Goal: Task Accomplishment & Management: Manage account settings

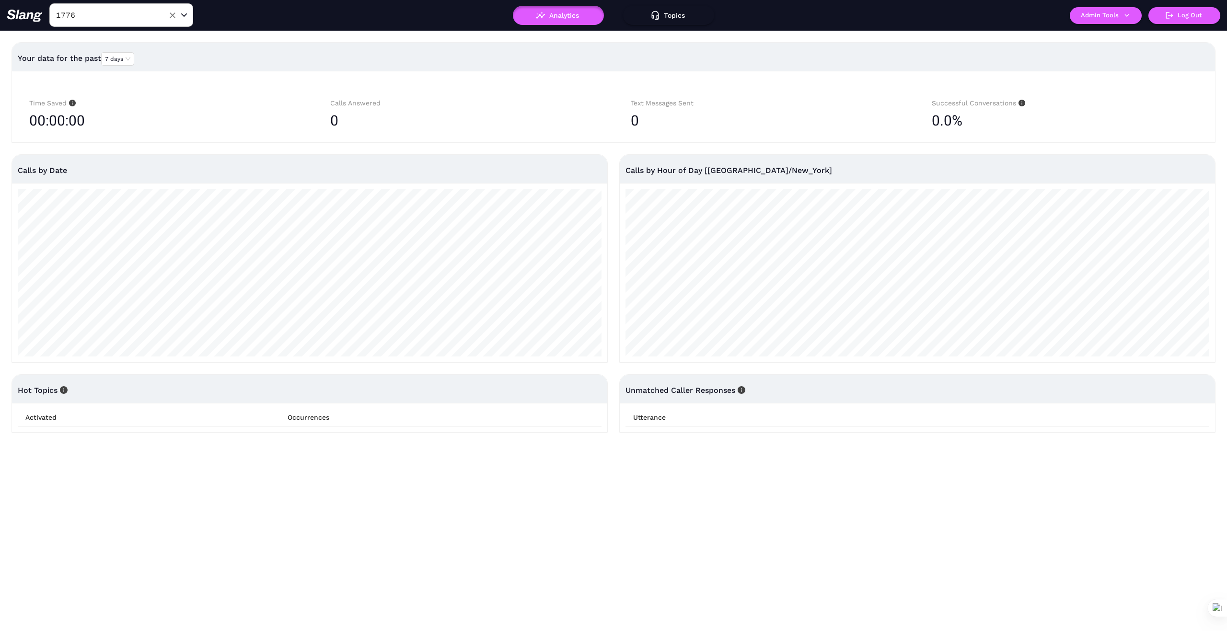
drag, startPoint x: 173, startPoint y: 14, endPoint x: 141, endPoint y: 18, distance: 32.3
click at [171, 14] on icon "Clear" at bounding box center [173, 15] width 6 height 6
click at [134, 17] on input "text" at bounding box center [106, 15] width 105 height 15
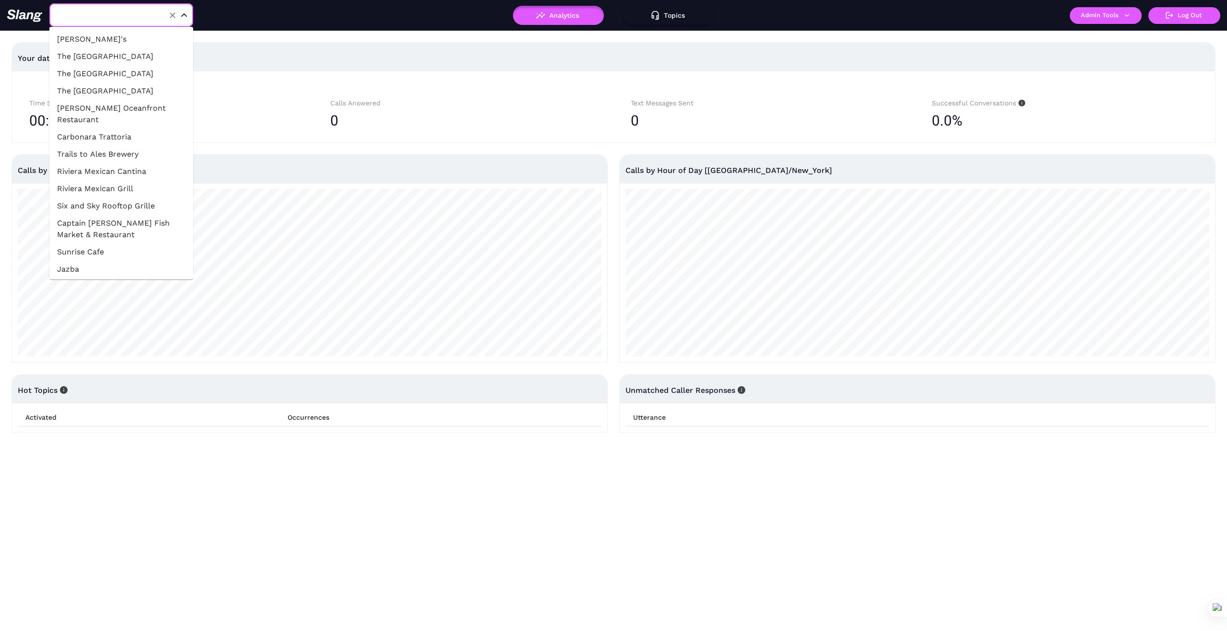
paste input "[GEOGRAPHIC_DATA]"
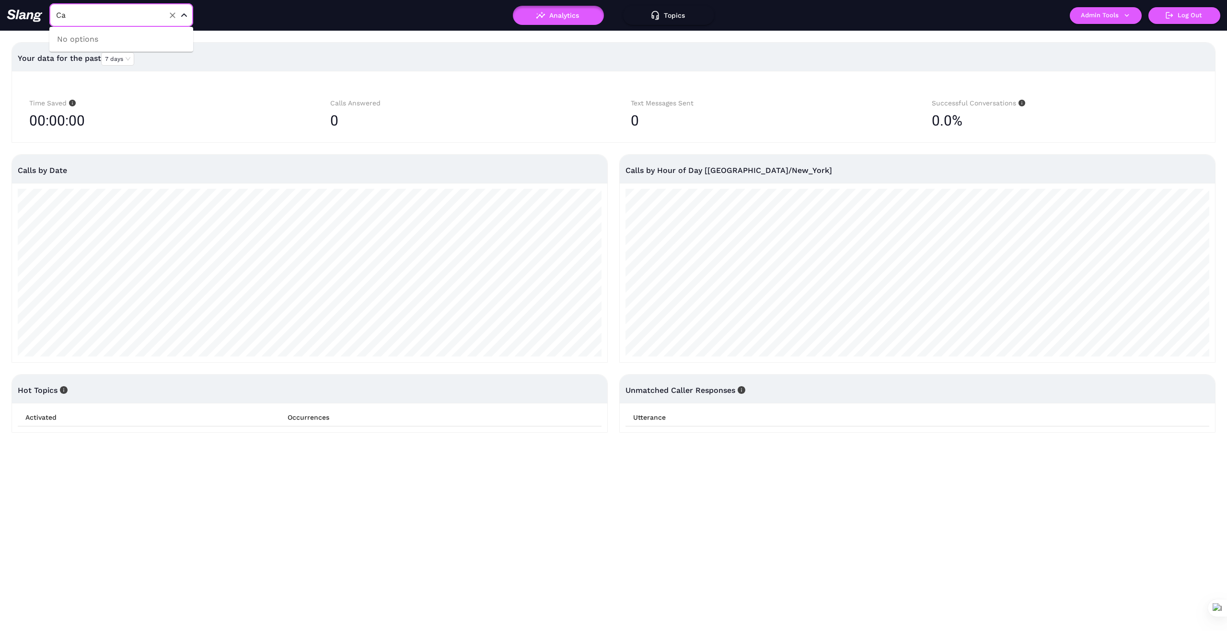
type input "C"
type input "1"
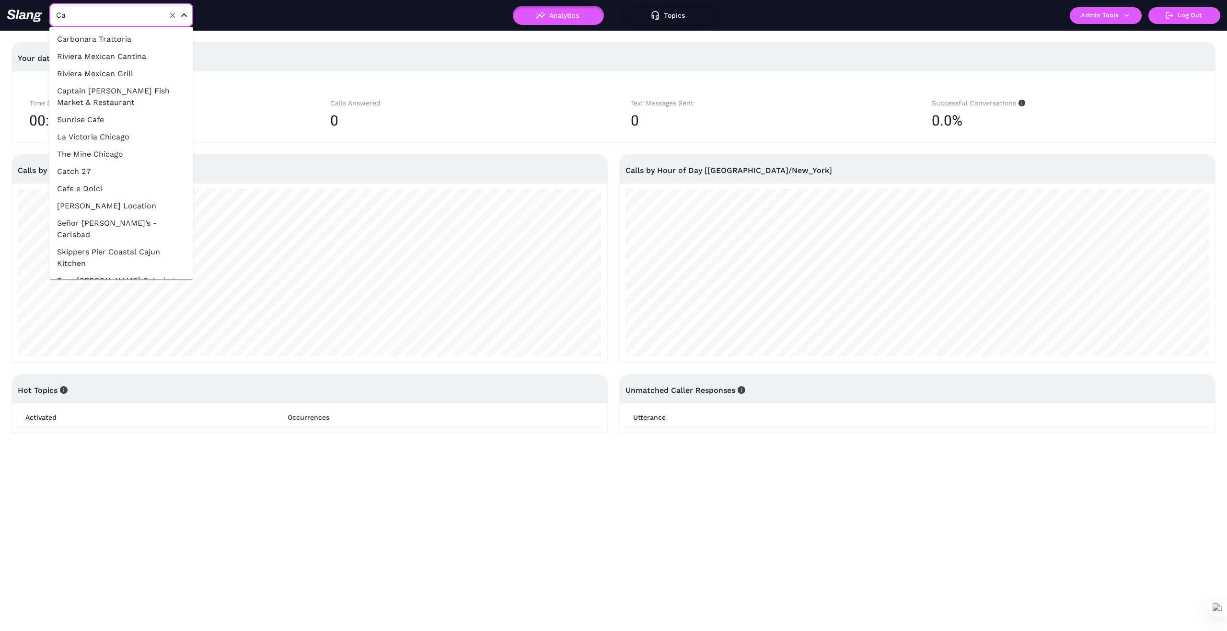
type input "C"
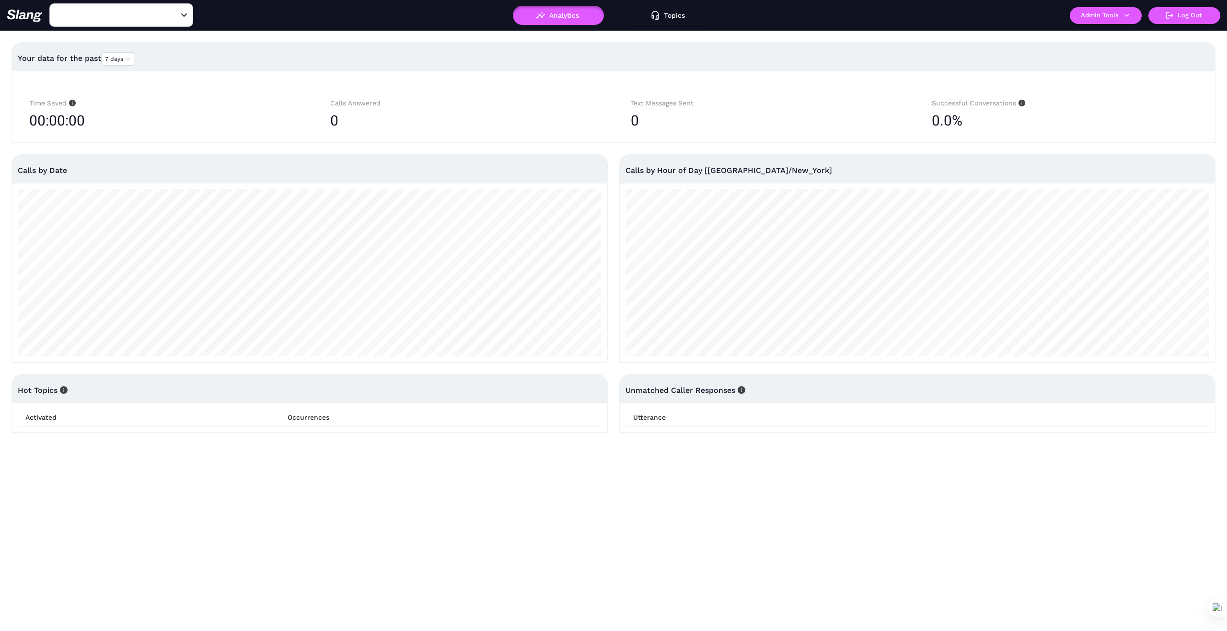
type input "1776"
click at [391, 20] on div "1776 ​" at bounding box center [212, 15] width 411 height 24
drag, startPoint x: 172, startPoint y: 13, endPoint x: 158, endPoint y: 19, distance: 14.9
click at [170, 15] on icon "Clear" at bounding box center [173, 16] width 10 height 10
click at [136, 16] on input "text" at bounding box center [106, 15] width 105 height 15
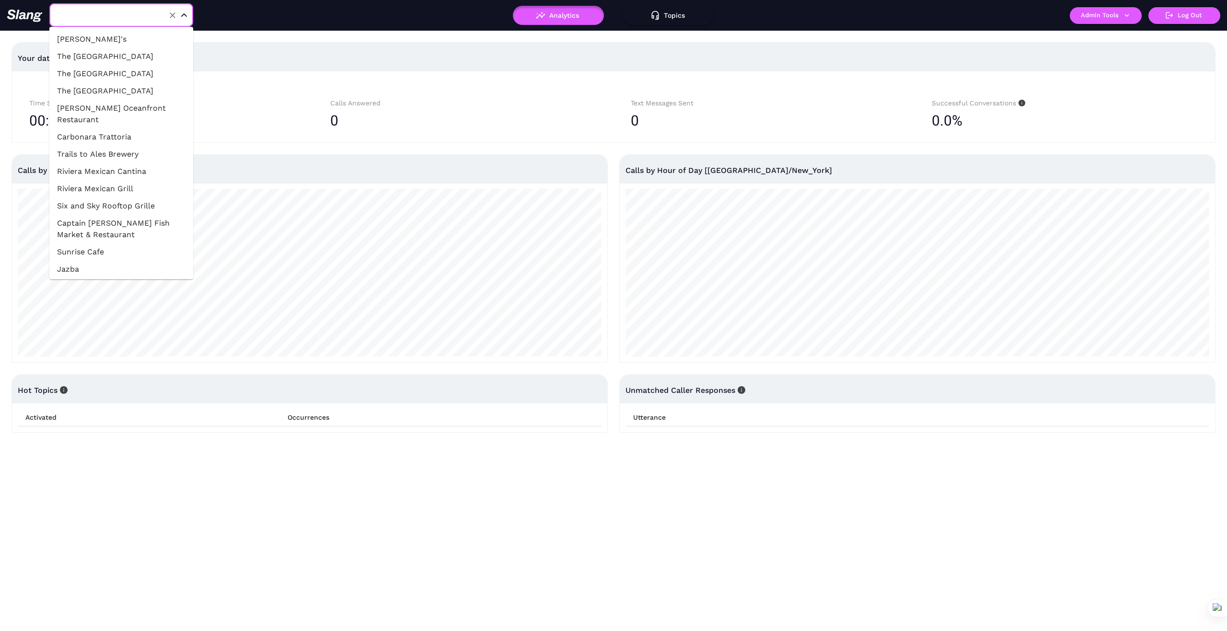
paste input "Carpaccio Restaurant"
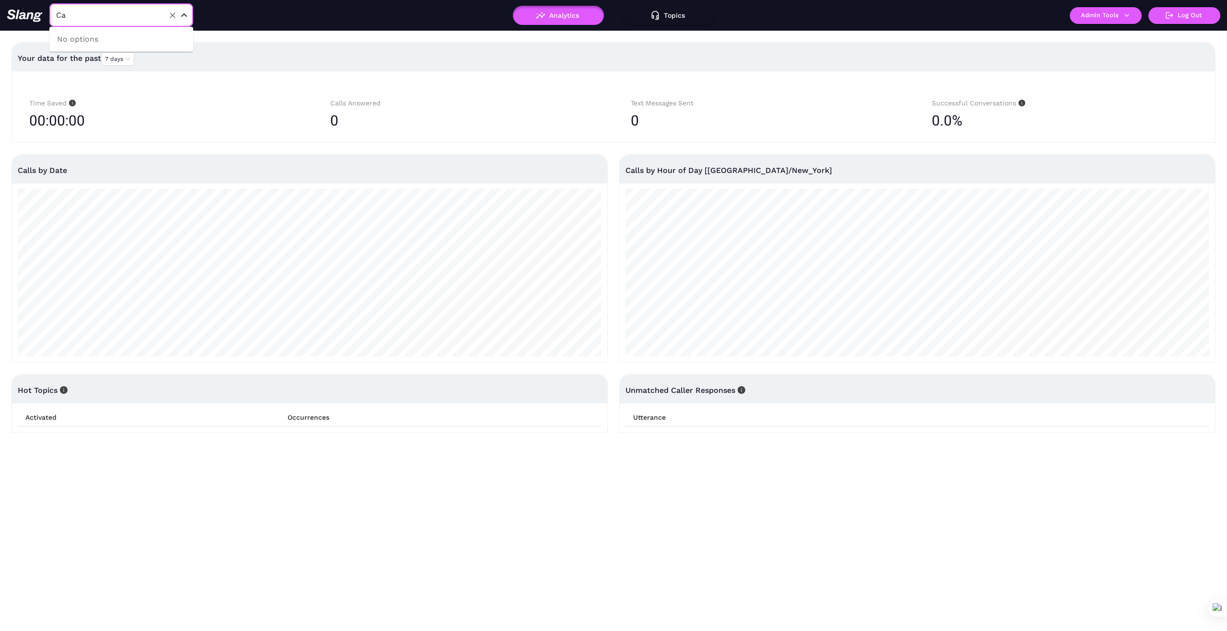
type input "C"
type input "1"
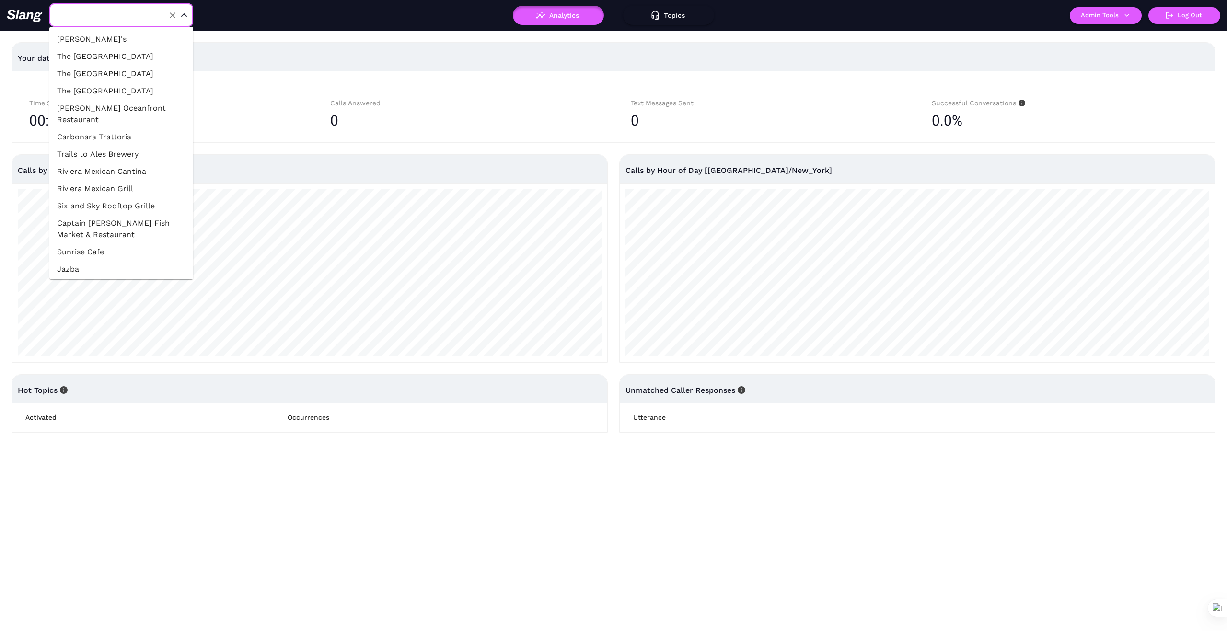
paste input "Carpe Diem Restaurant & Bar"
type input "Carpe Diem Restaurant & Bar"
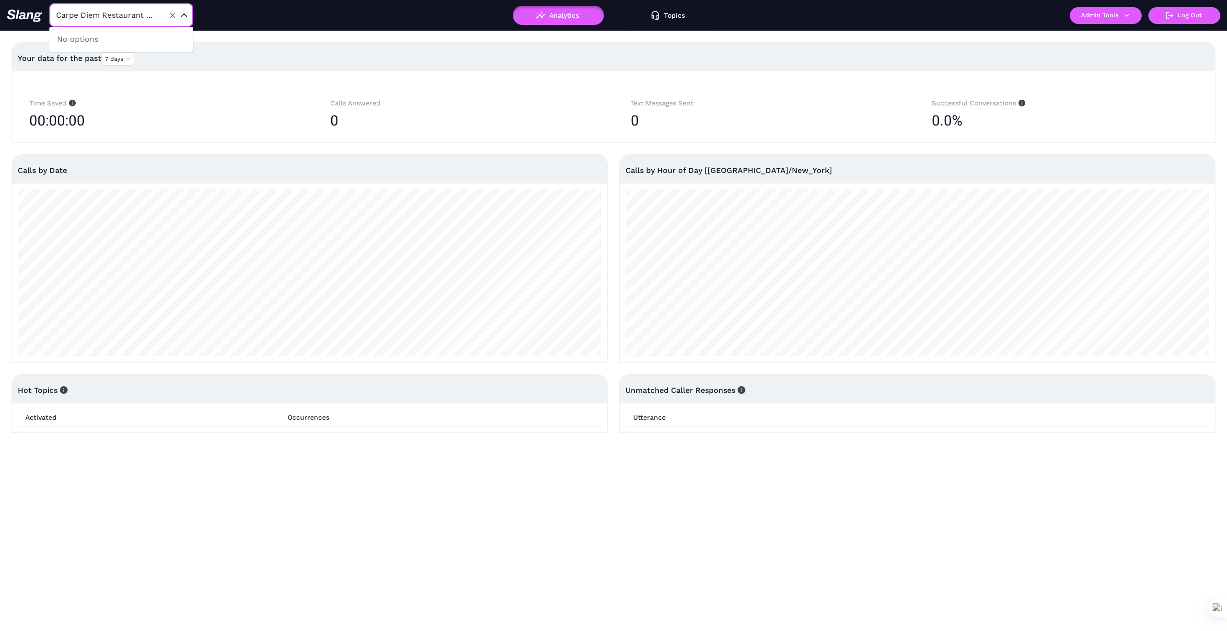
scroll to position [0, 7]
drag, startPoint x: 176, startPoint y: 11, endPoint x: 415, endPoint y: 65, distance: 244.6
click at [176, 12] on icon "Clear" at bounding box center [173, 16] width 10 height 10
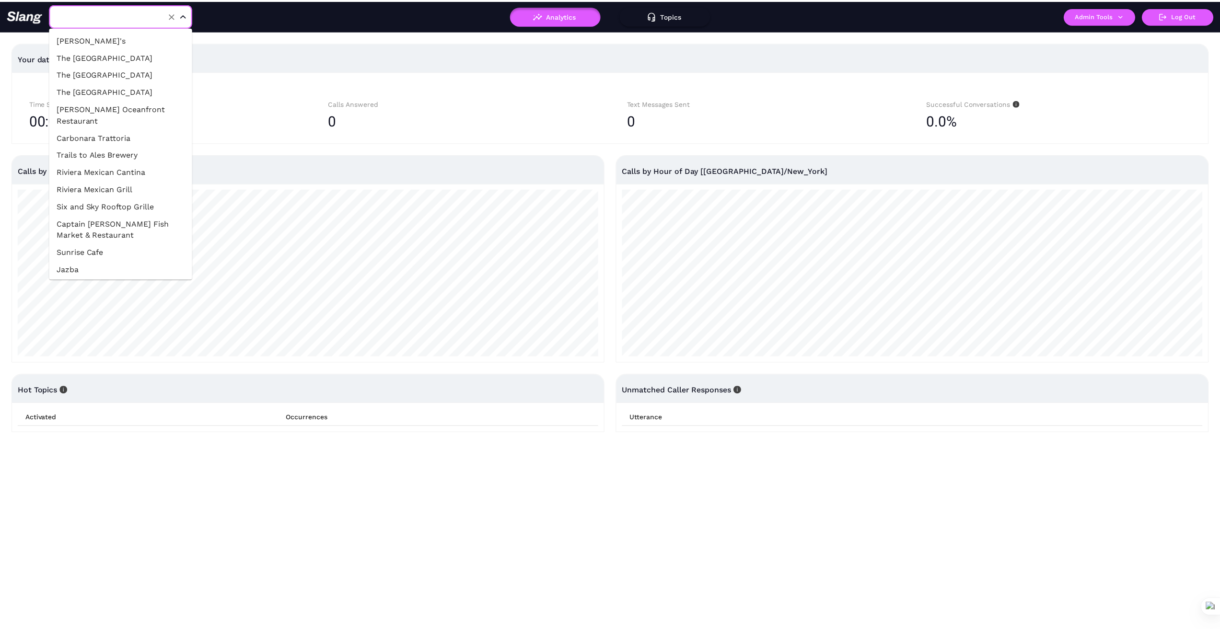
scroll to position [0, 0]
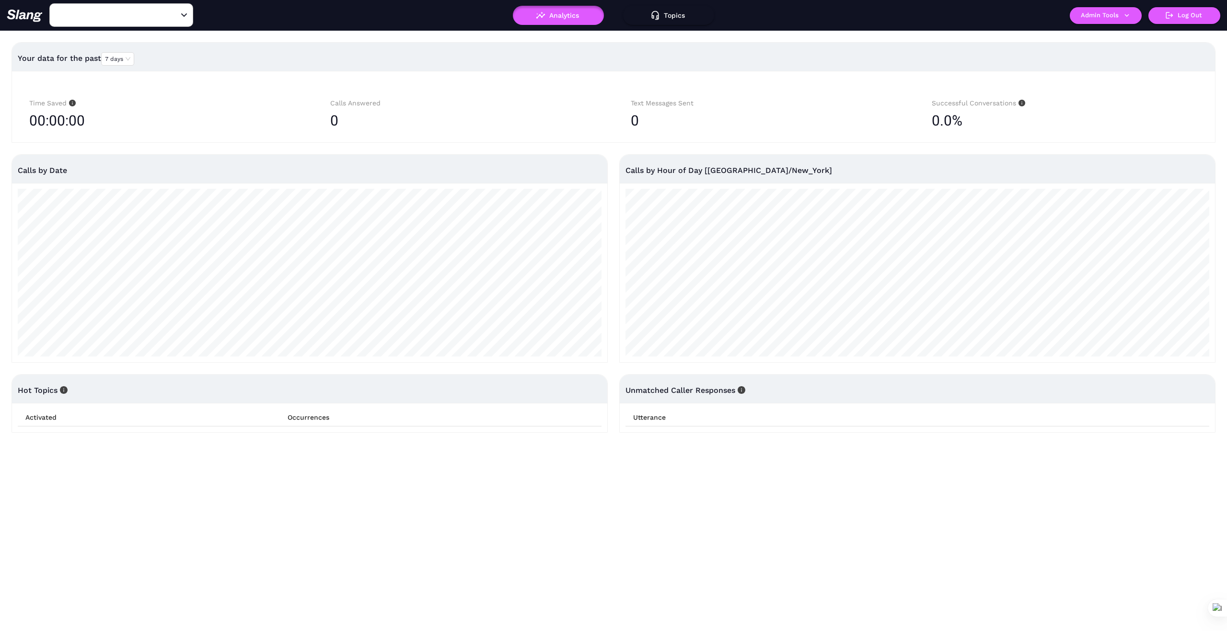
type input "1776"
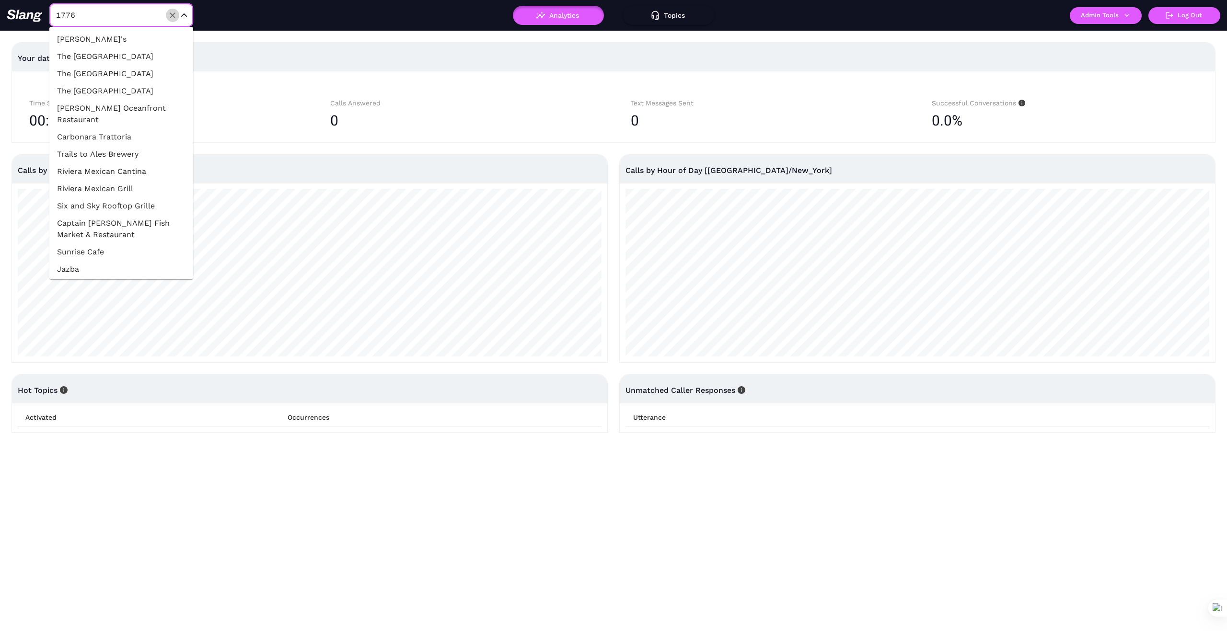
drag, startPoint x: 174, startPoint y: 15, endPoint x: 141, endPoint y: 9, distance: 33.6
click at [171, 15] on icon "Clear" at bounding box center [173, 16] width 10 height 10
click at [138, 6] on div "​" at bounding box center [121, 14] width 144 height 23
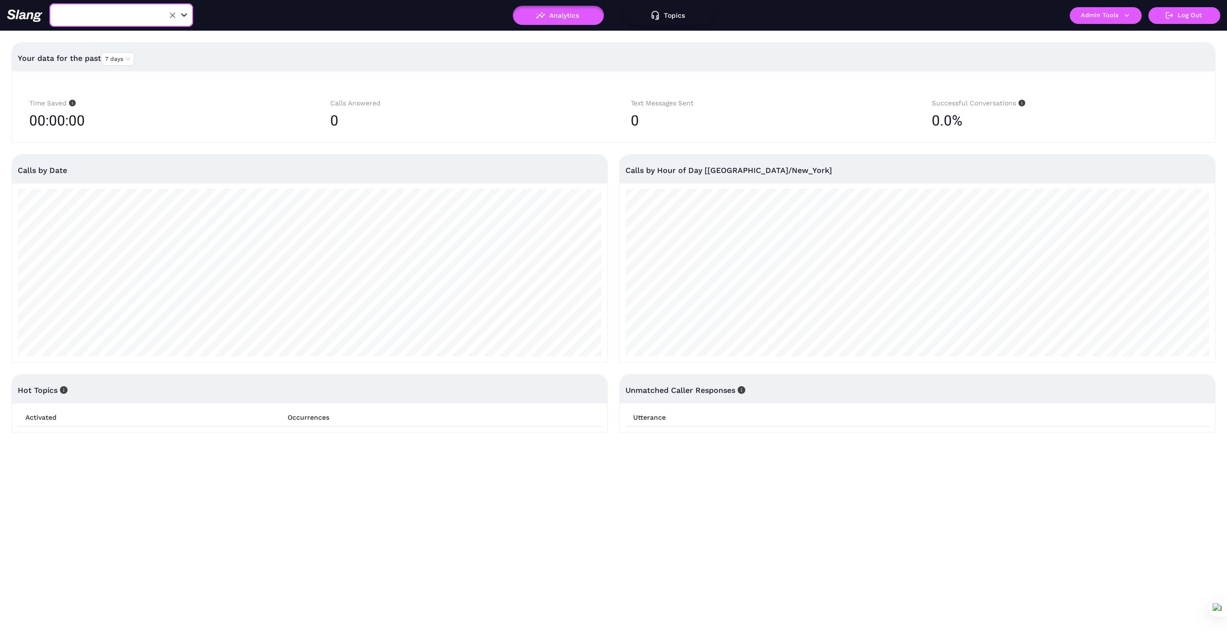
paste input "Carrie Whitmer"
type input "C"
type input "1"
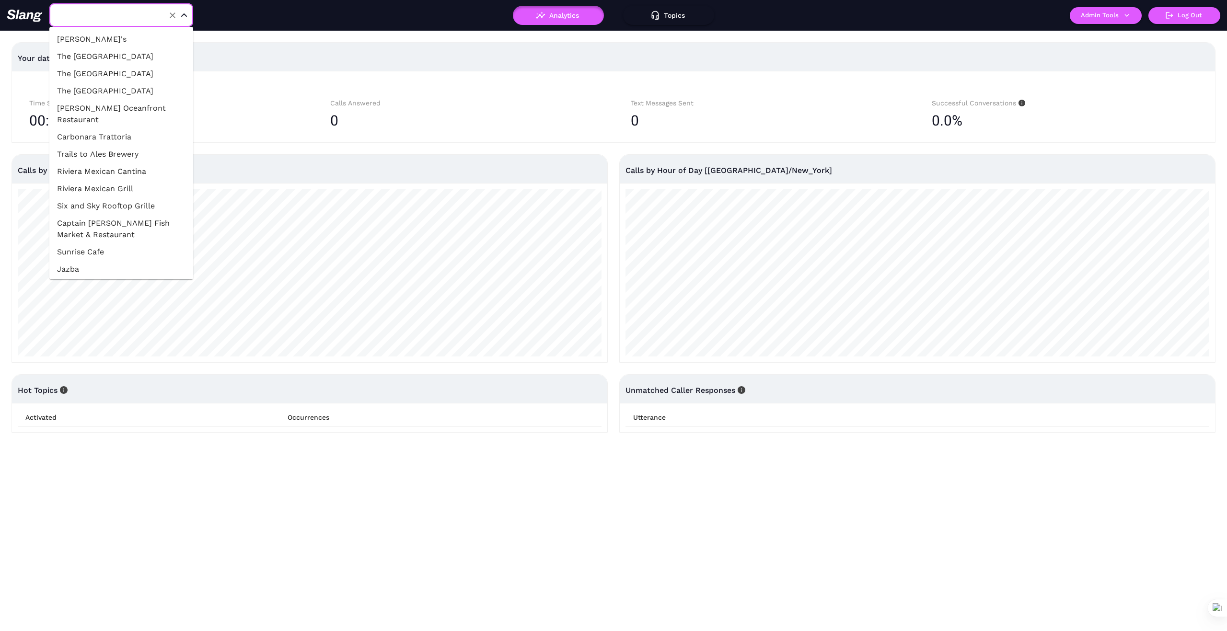
paste input "Carver Road"
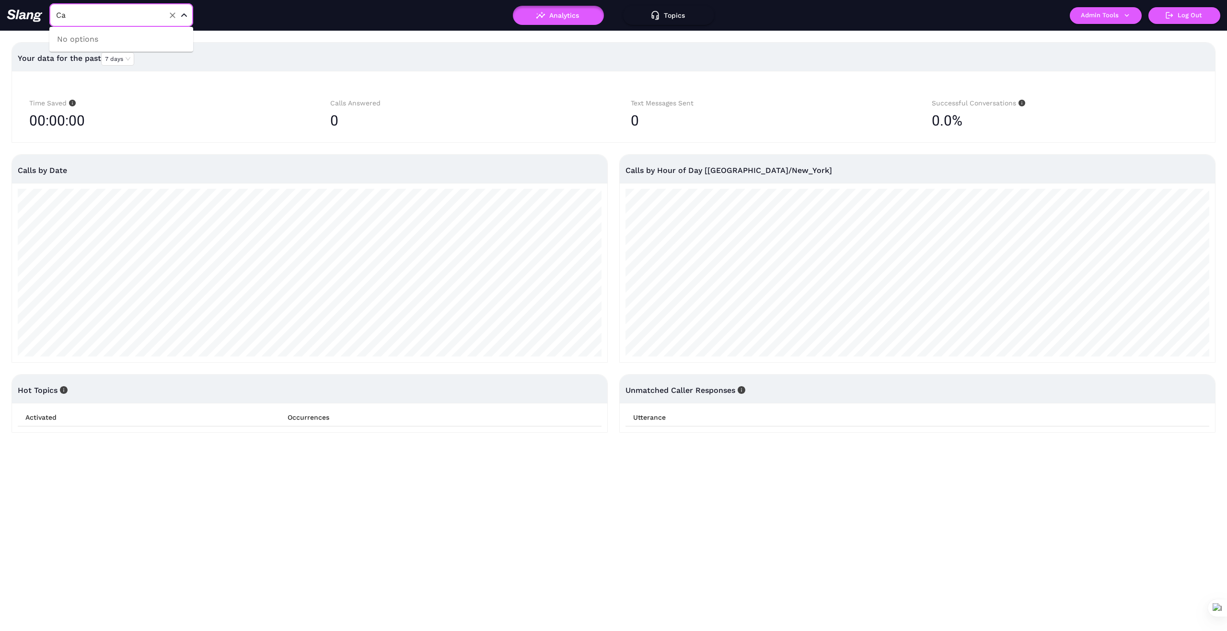
type input "C"
type input "1"
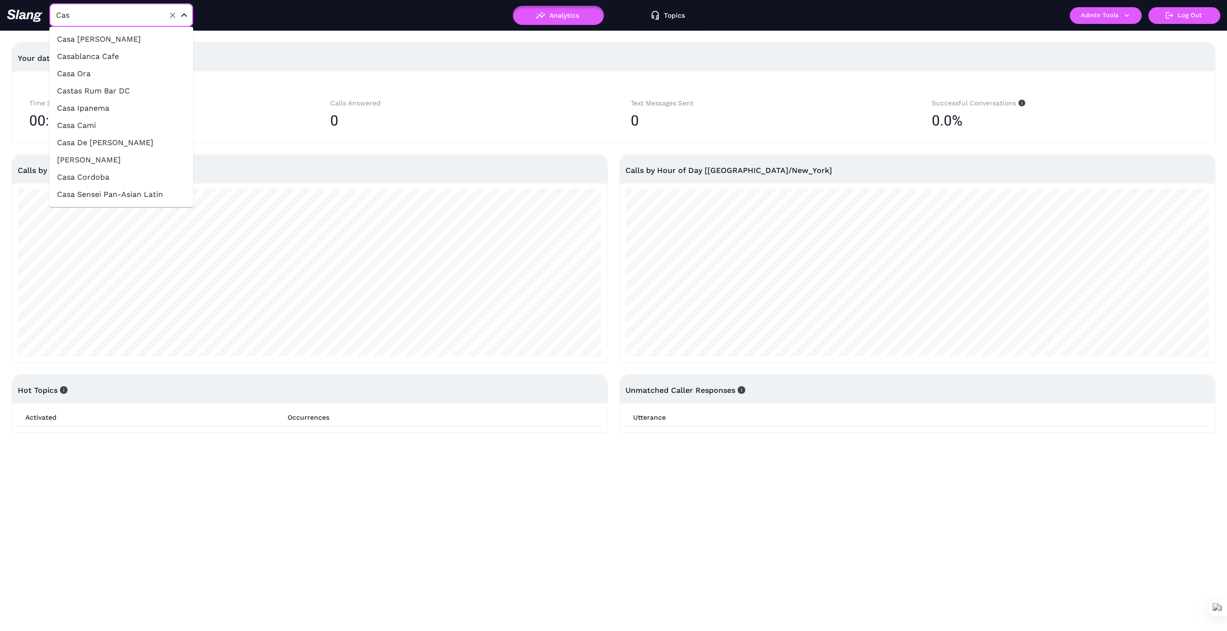
type input "Casa"
click at [127, 56] on li "Casablanca Cafe" at bounding box center [121, 56] width 144 height 17
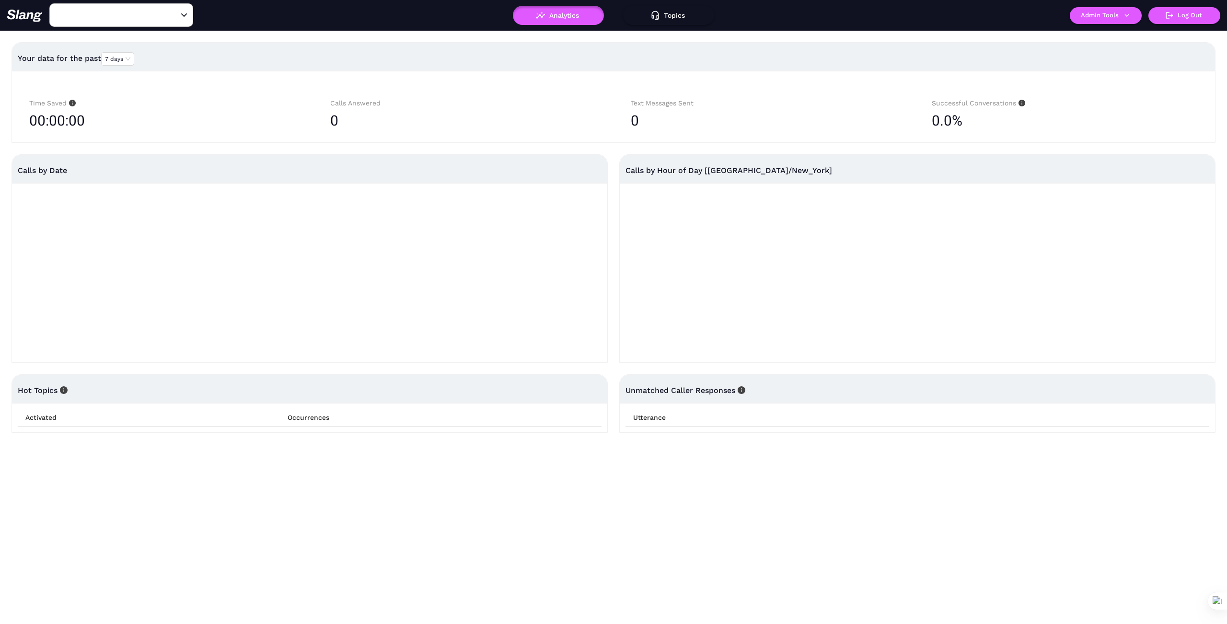
type input "Casablanca Cafe"
click at [1128, 21] on button "Admin Tools" at bounding box center [1106, 15] width 72 height 17
click at [1126, 37] on link "Manage current business" at bounding box center [1124, 37] width 94 height 12
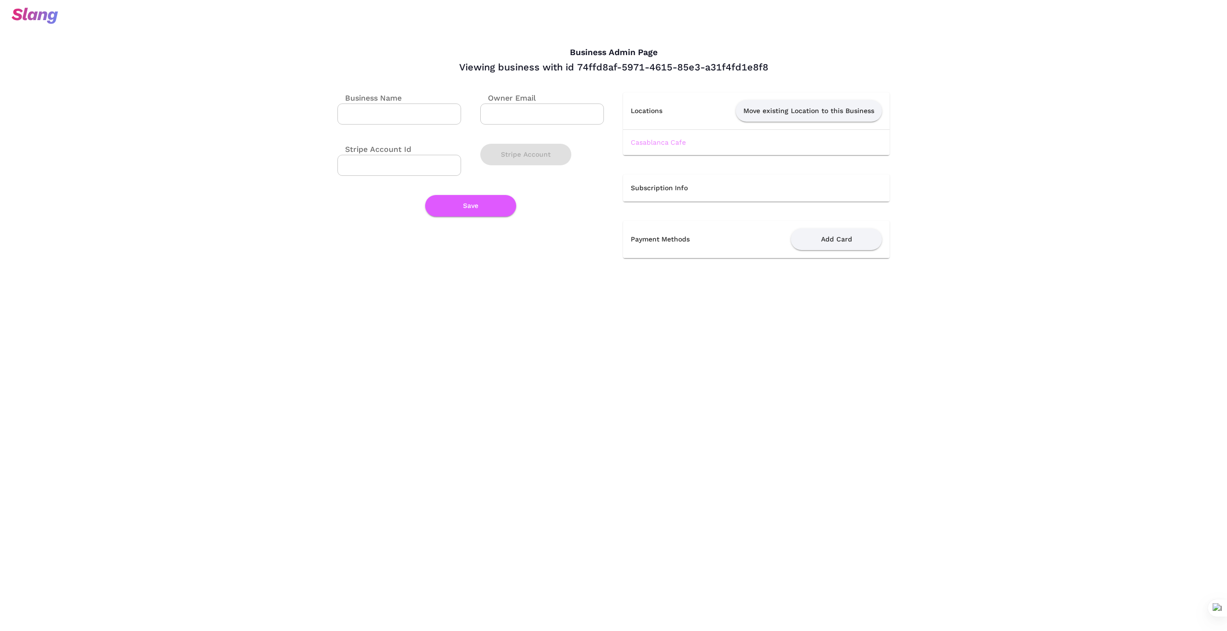
click at [665, 143] on link "Casablanca Cafe" at bounding box center [658, 142] width 55 height 8
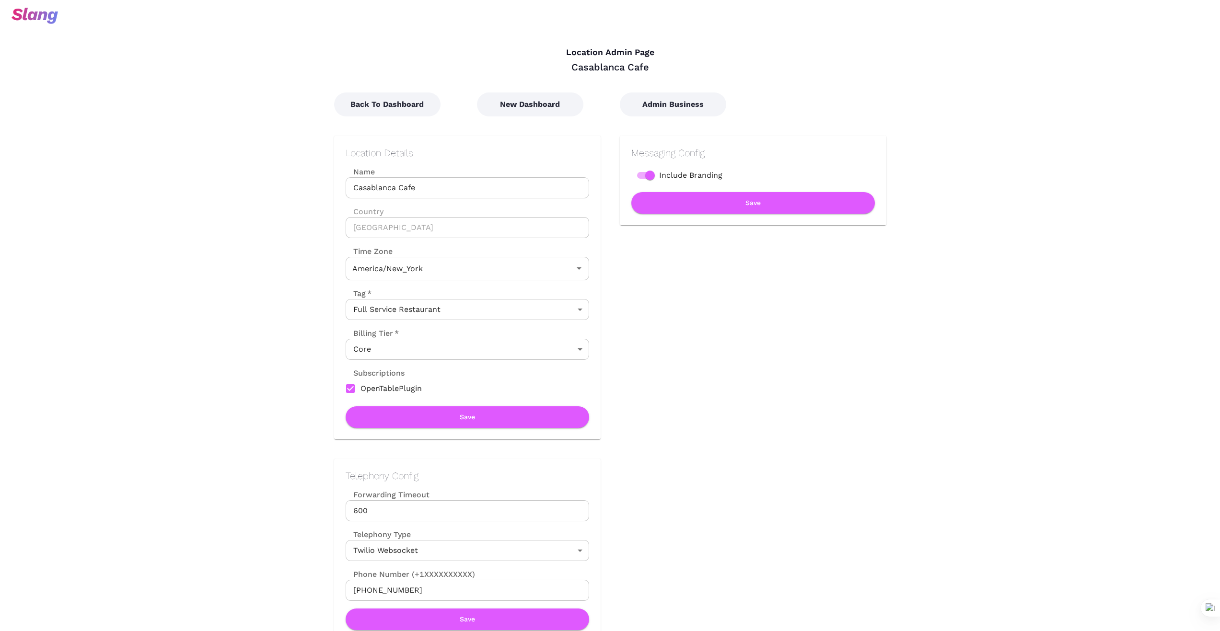
type input "Eastern Time"
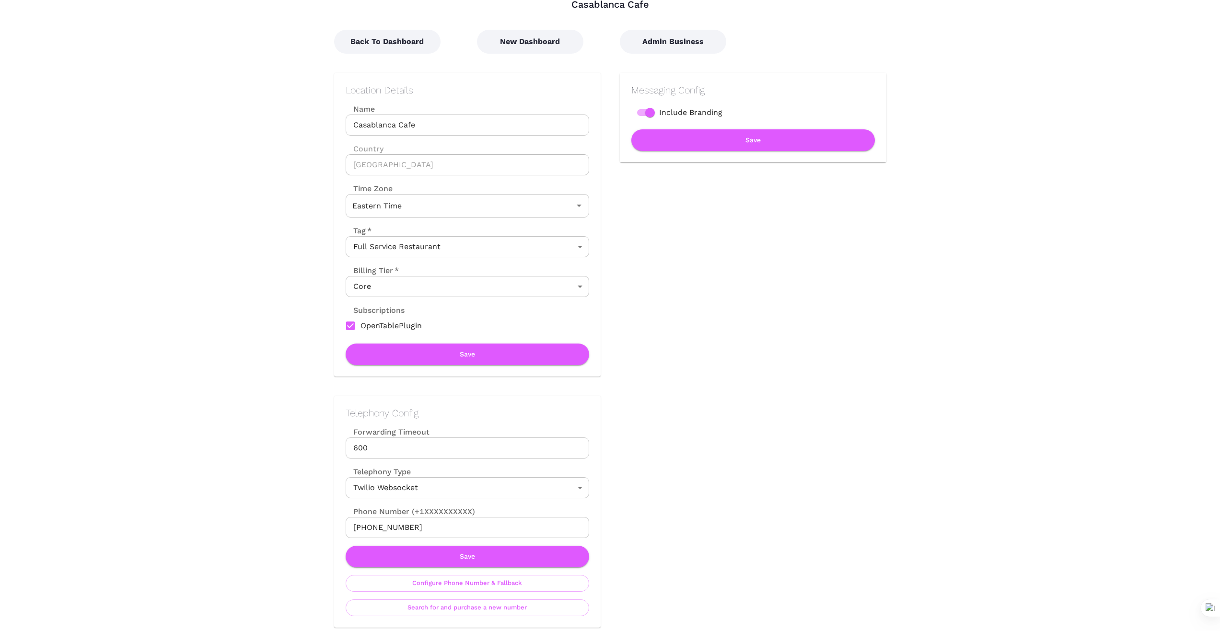
scroll to position [48, 0]
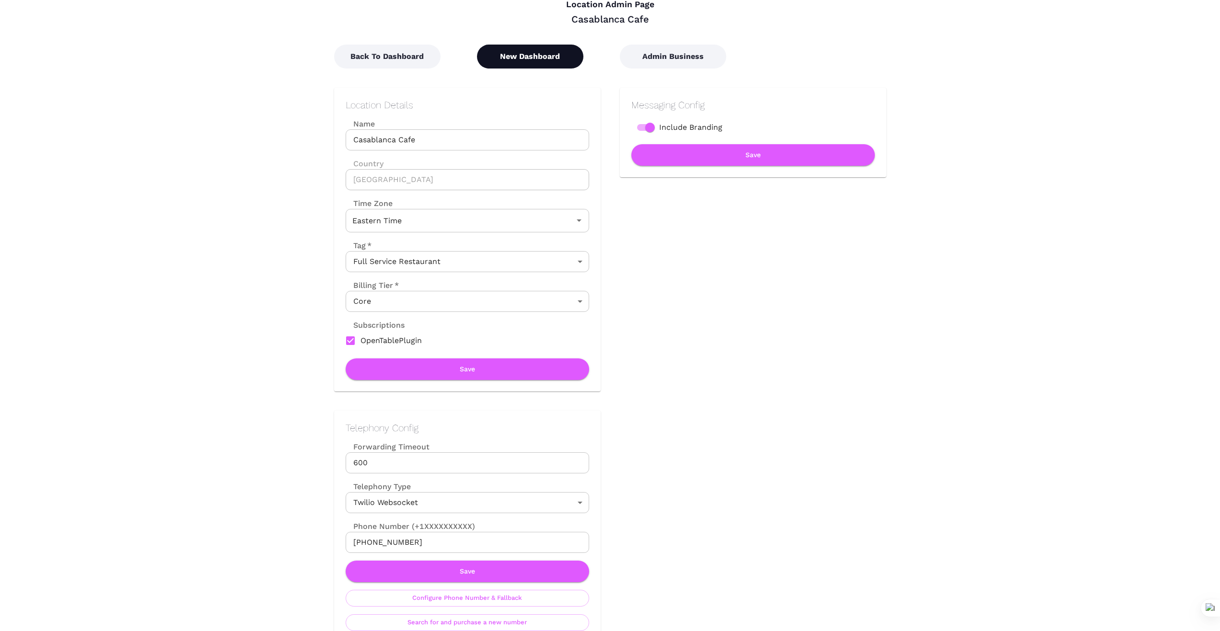
click at [541, 58] on button "New Dashboard" at bounding box center [530, 57] width 106 height 24
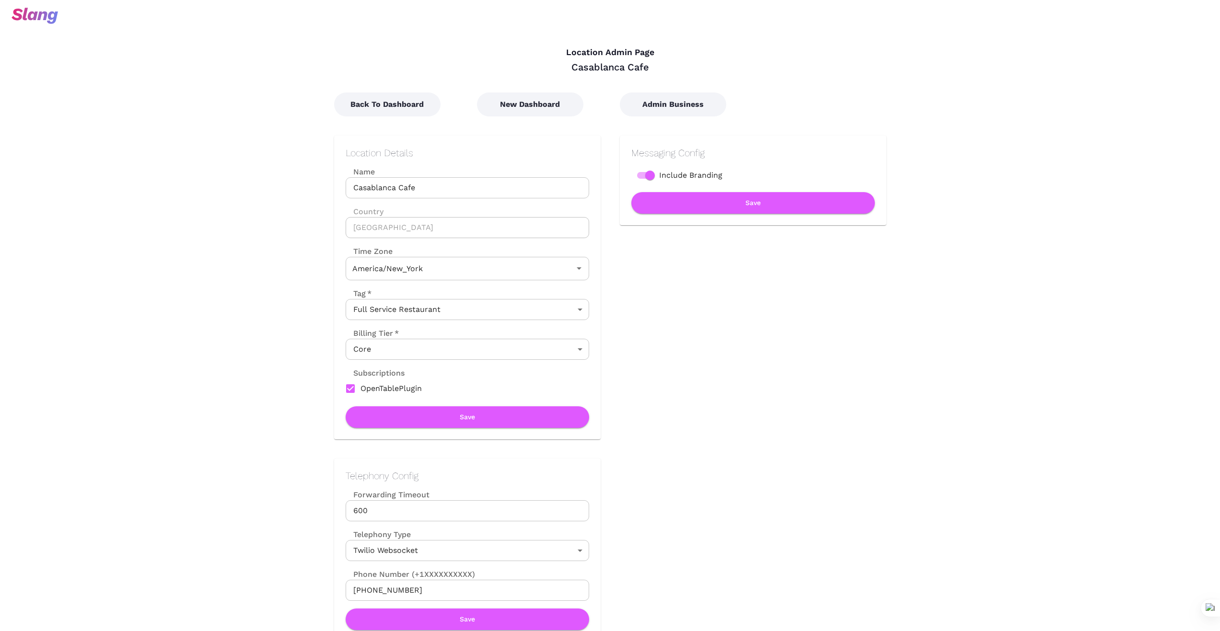
type input "Eastern Time"
click at [396, 104] on button "Back To Dashboard" at bounding box center [387, 104] width 106 height 24
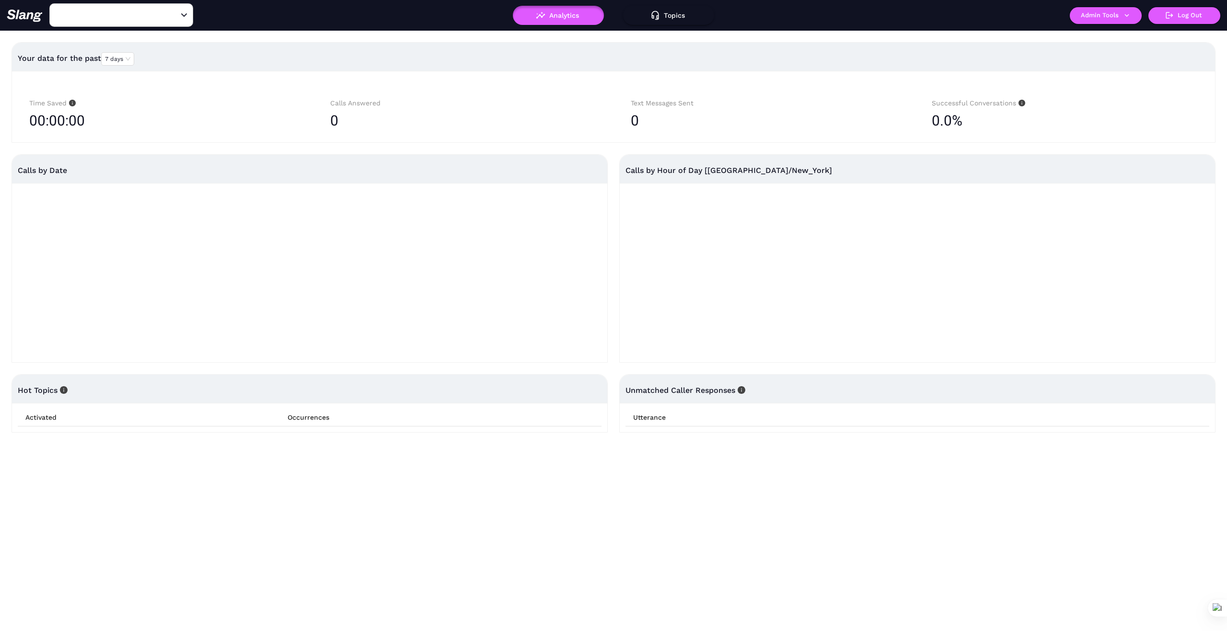
type input "Casablanca Cafe"
click at [173, 18] on icon "Clear" at bounding box center [173, 16] width 10 height 10
type input "Casablanca Cafe"
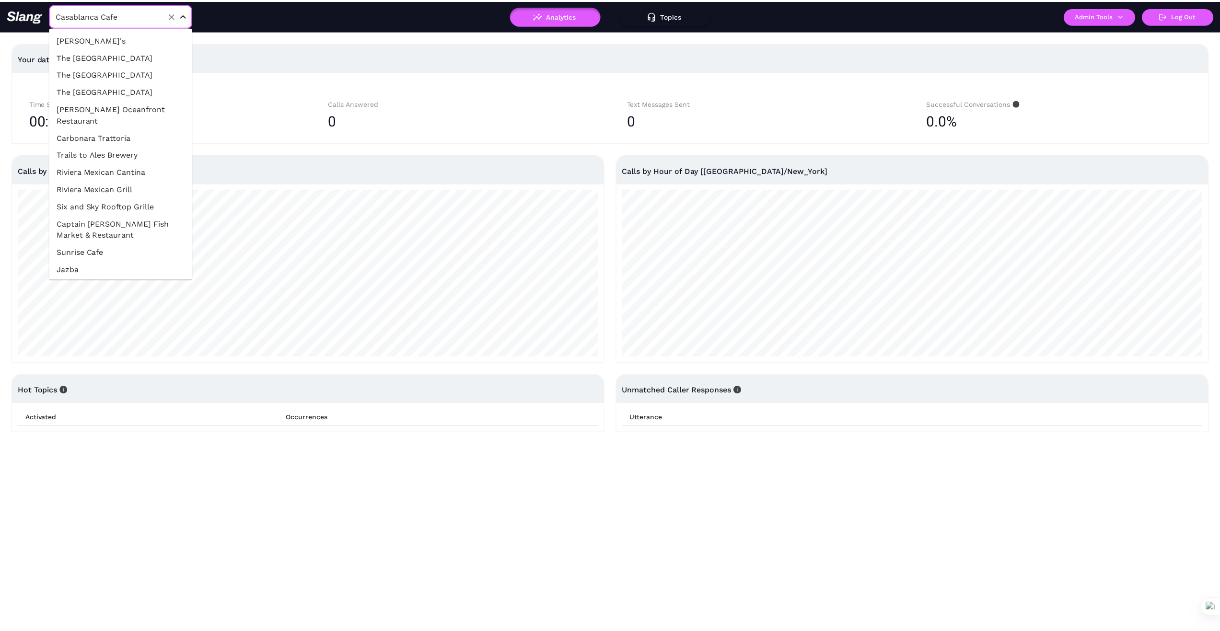
scroll to position [5967, 0]
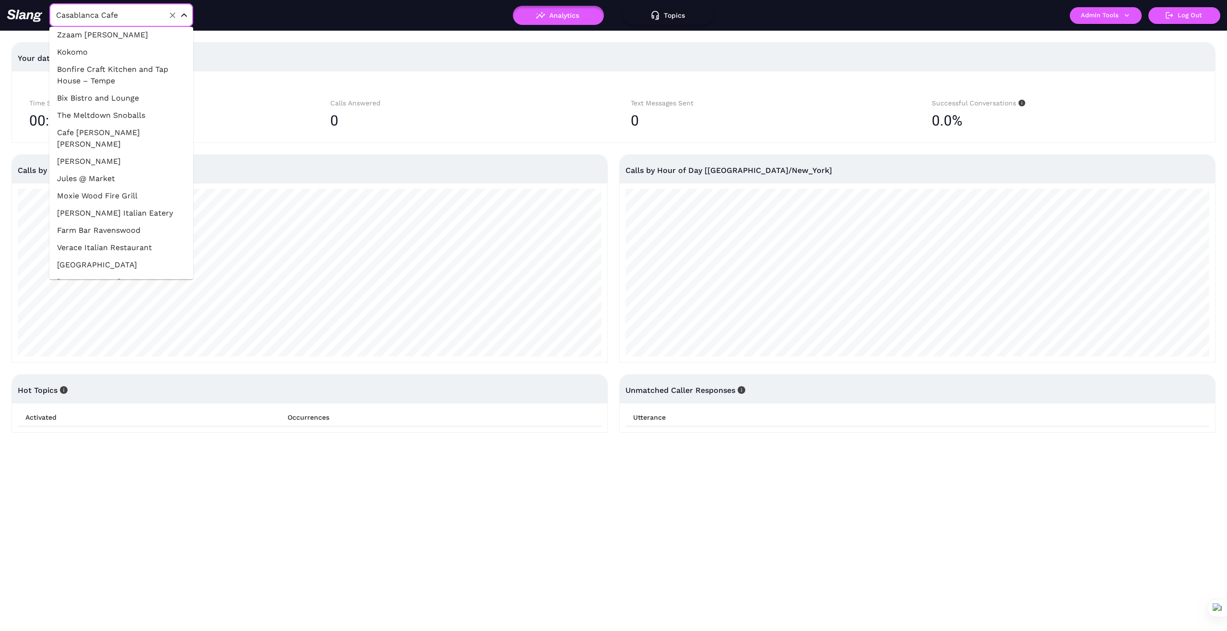
click at [149, 12] on input "Casablanca Cafe" at bounding box center [106, 15] width 105 height 15
click at [1100, 12] on button "Admin Tools" at bounding box center [1106, 15] width 72 height 17
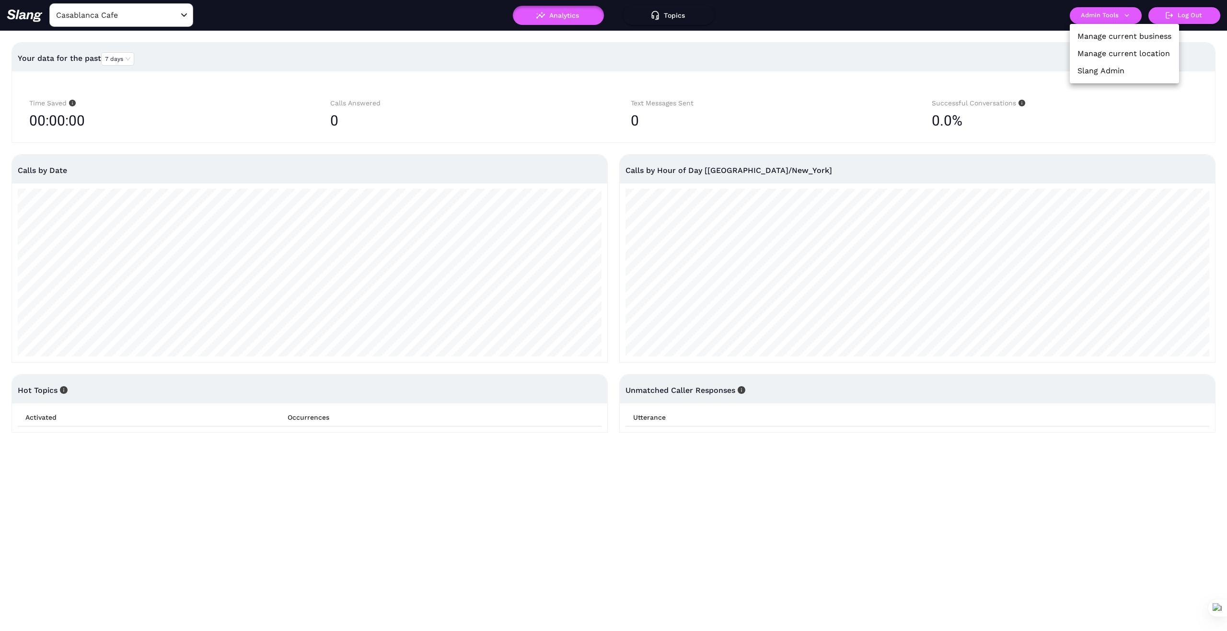
click at [1117, 35] on link "Manage current business" at bounding box center [1124, 37] width 94 height 12
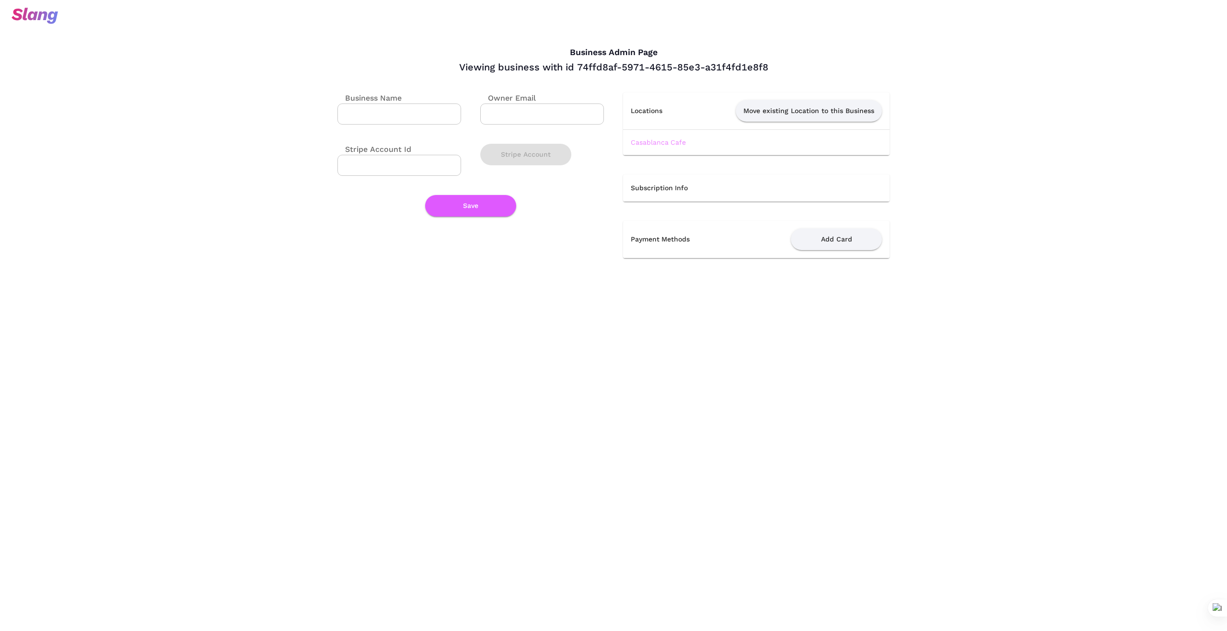
click at [668, 138] on link "Casablanca Cafe" at bounding box center [658, 142] width 55 height 8
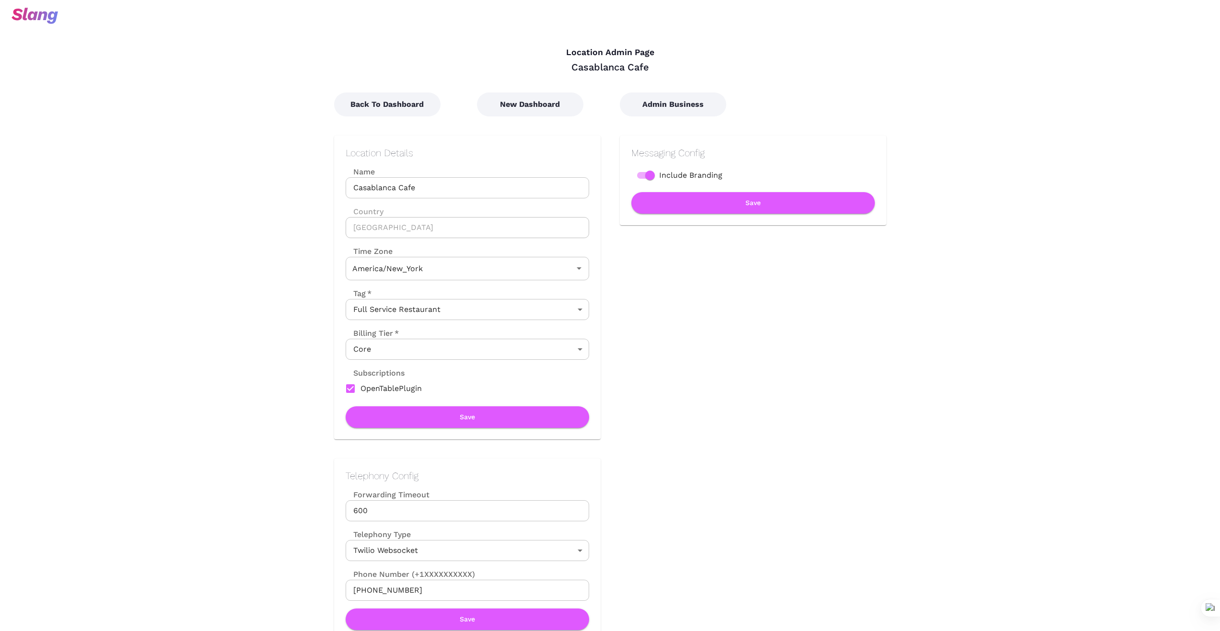
type input "Eastern Time"
click at [525, 105] on button "New Dashboard" at bounding box center [530, 104] width 106 height 24
